Goal: Entertainment & Leisure: Consume media (video, audio)

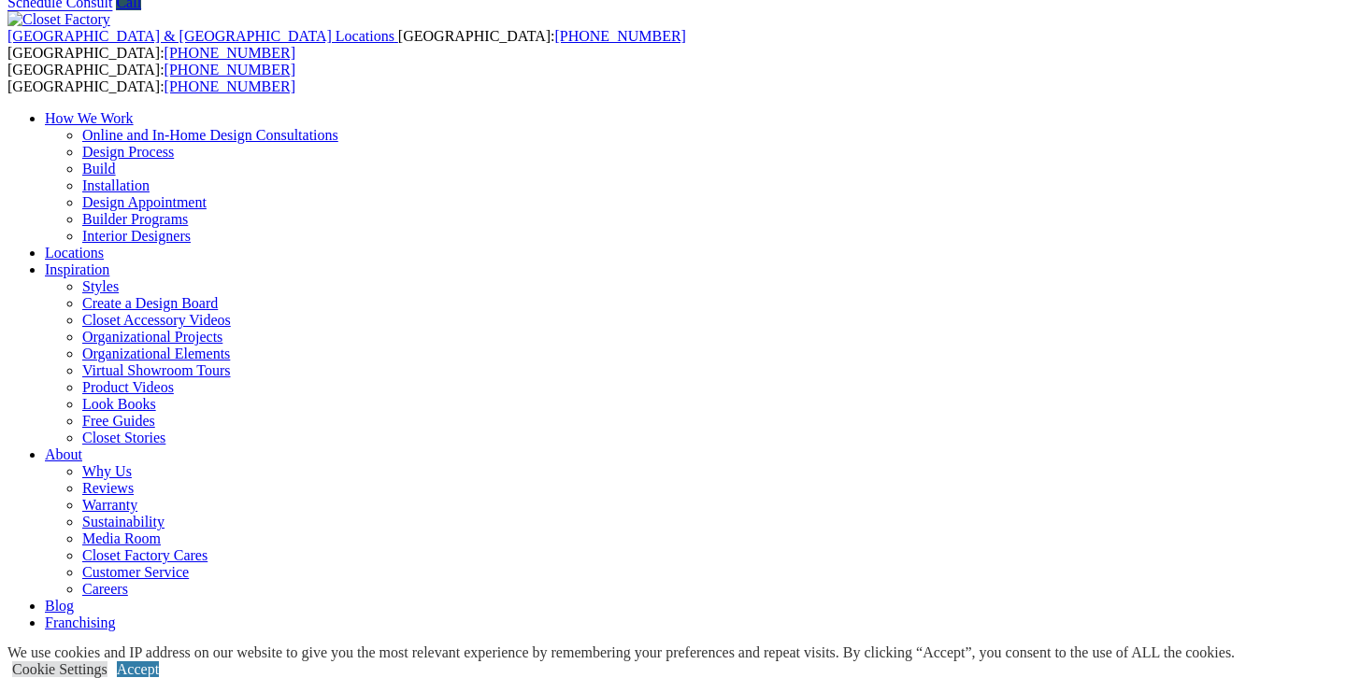
scroll to position [79, 0]
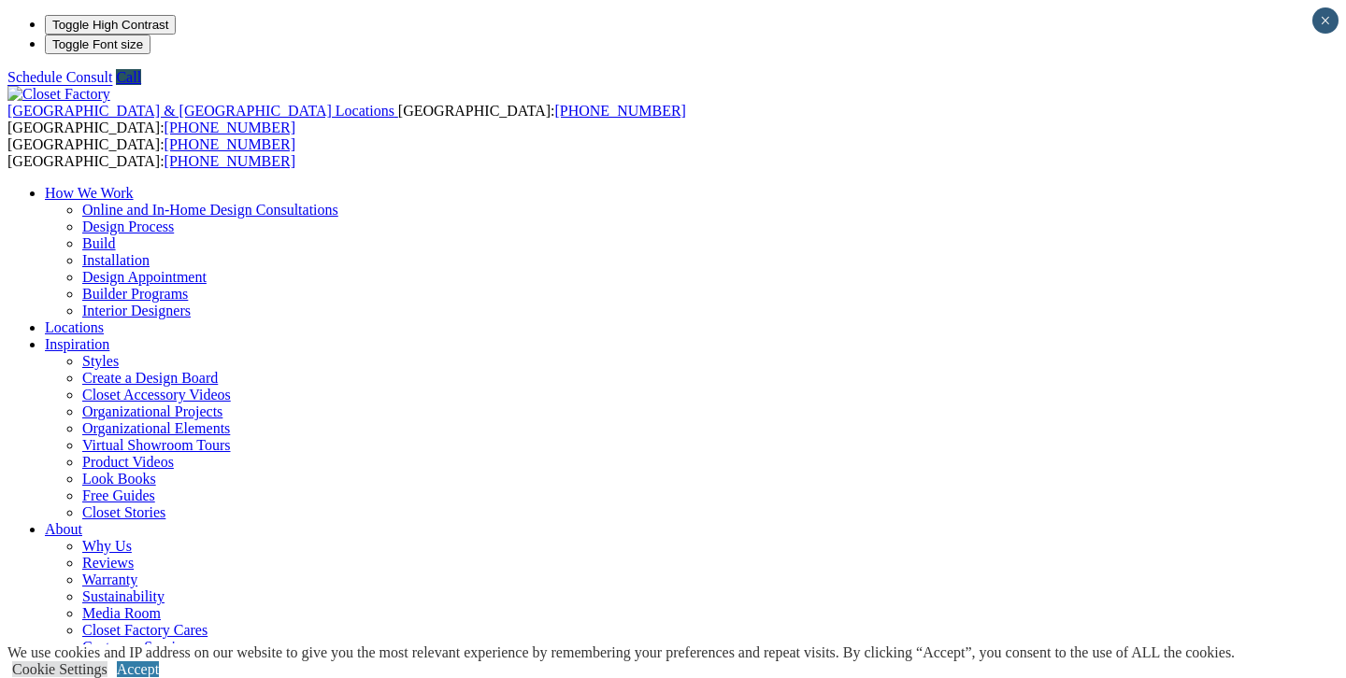
scroll to position [4, 0]
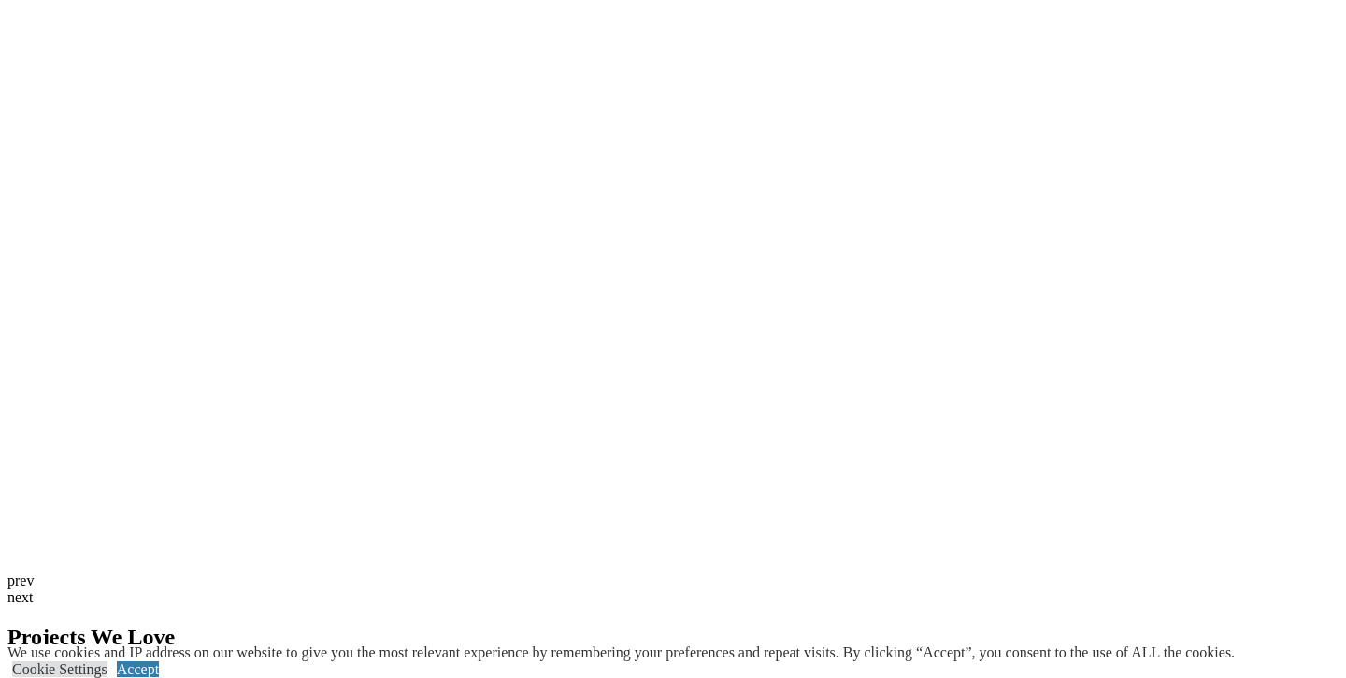
scroll to position [4538, 0]
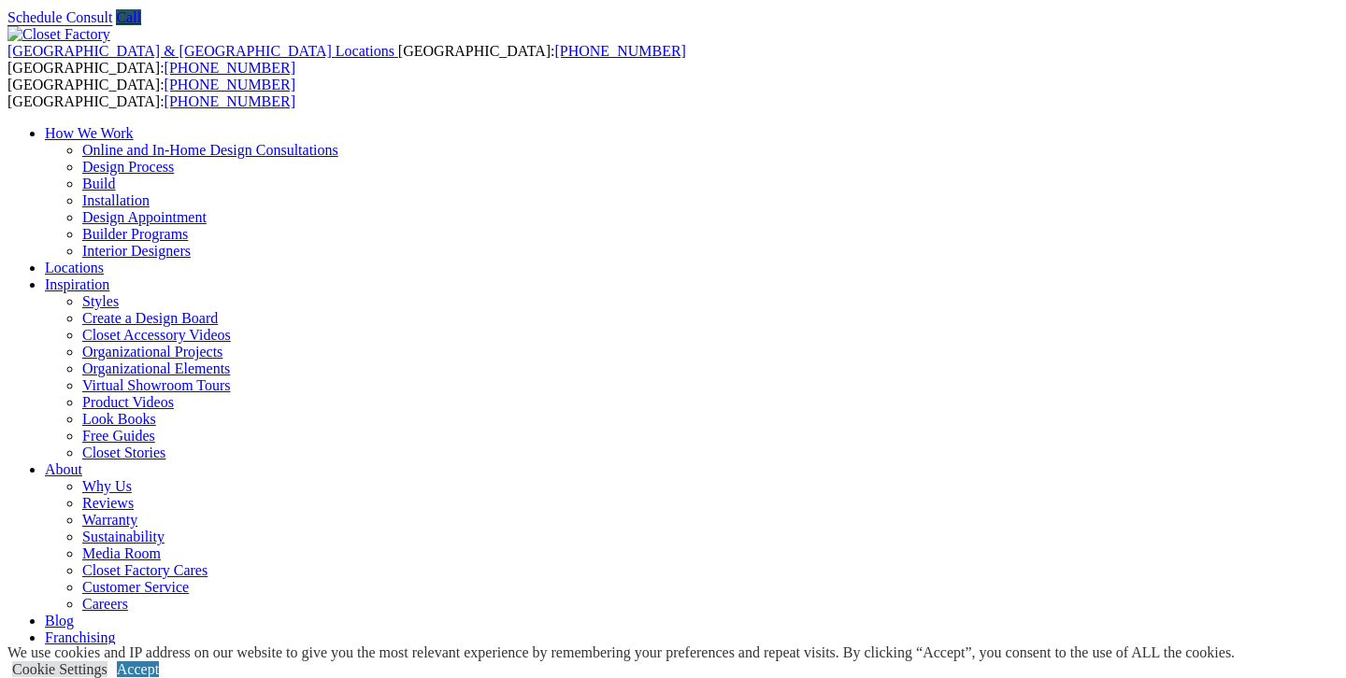
scroll to position [64, 0]
